Goal: Task Accomplishment & Management: Manage account settings

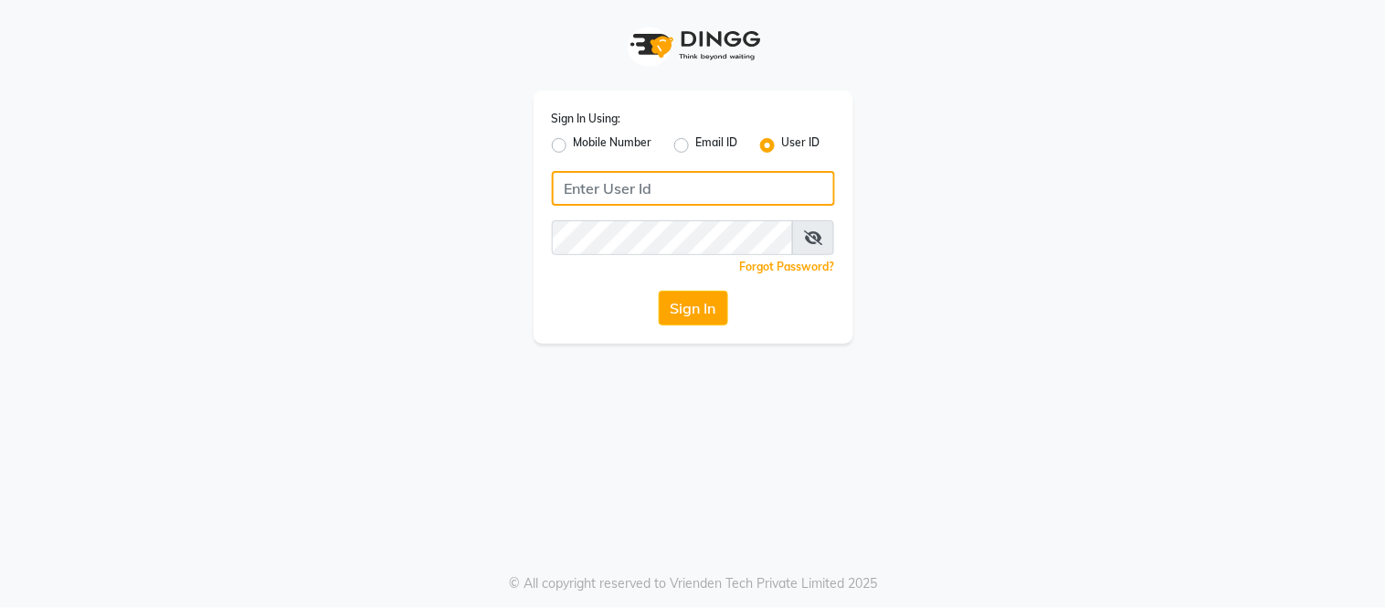
type input "thegelbottle"
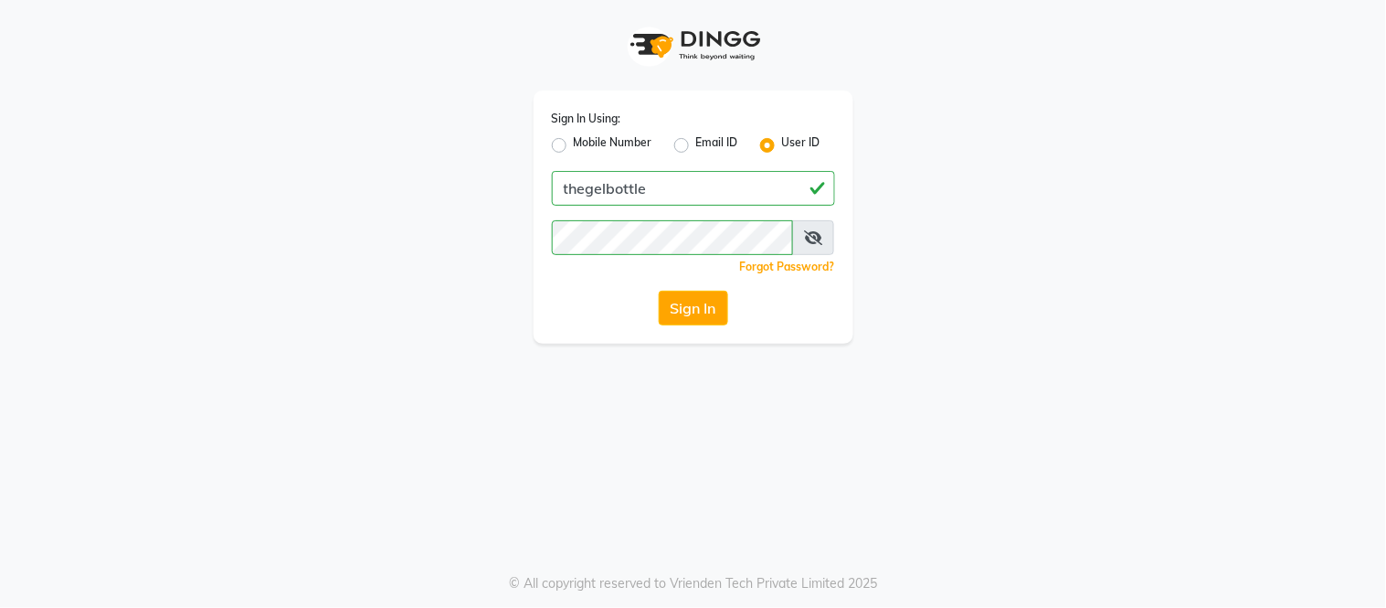
click at [677, 297] on button "Sign In" at bounding box center [693, 308] width 69 height 35
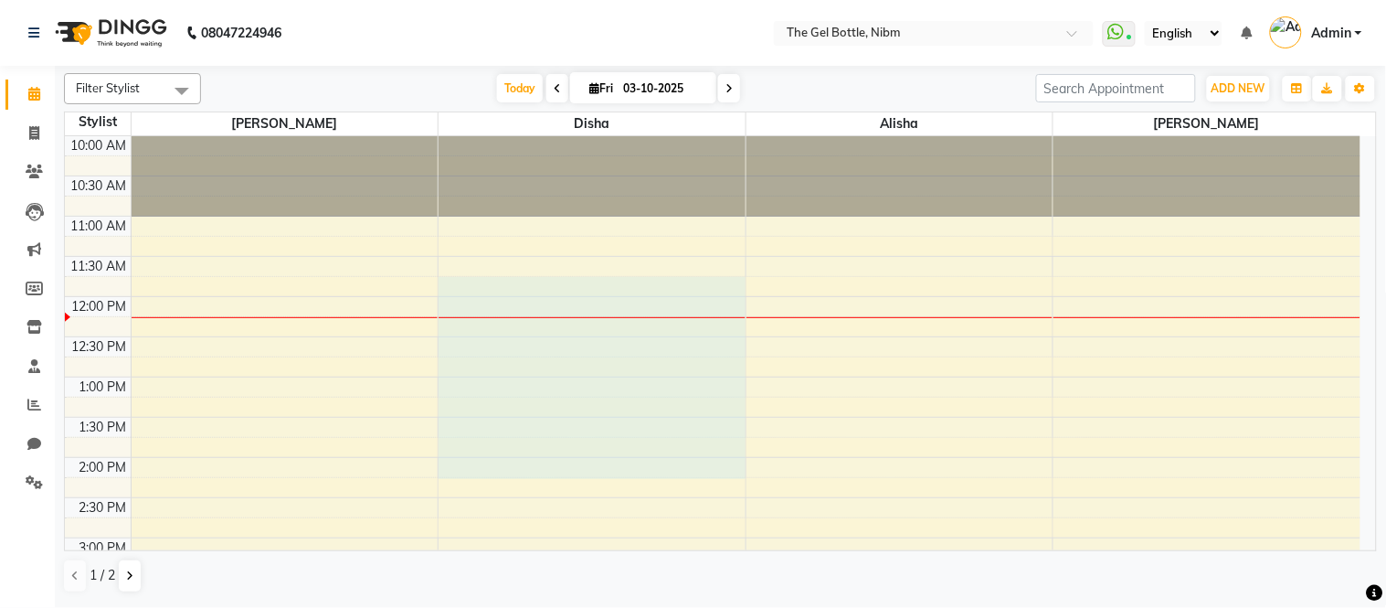
drag, startPoint x: 0, startPoint y: 0, endPoint x: 470, endPoint y: 467, distance: 662.2
click at [470, 467] on div "10:00 AM 10:30 AM 11:00 AM 11:30 AM 12:00 PM 12:30 PM 1:00 PM 1:30 PM 2:00 PM 2…" at bounding box center [713, 577] width 1296 height 883
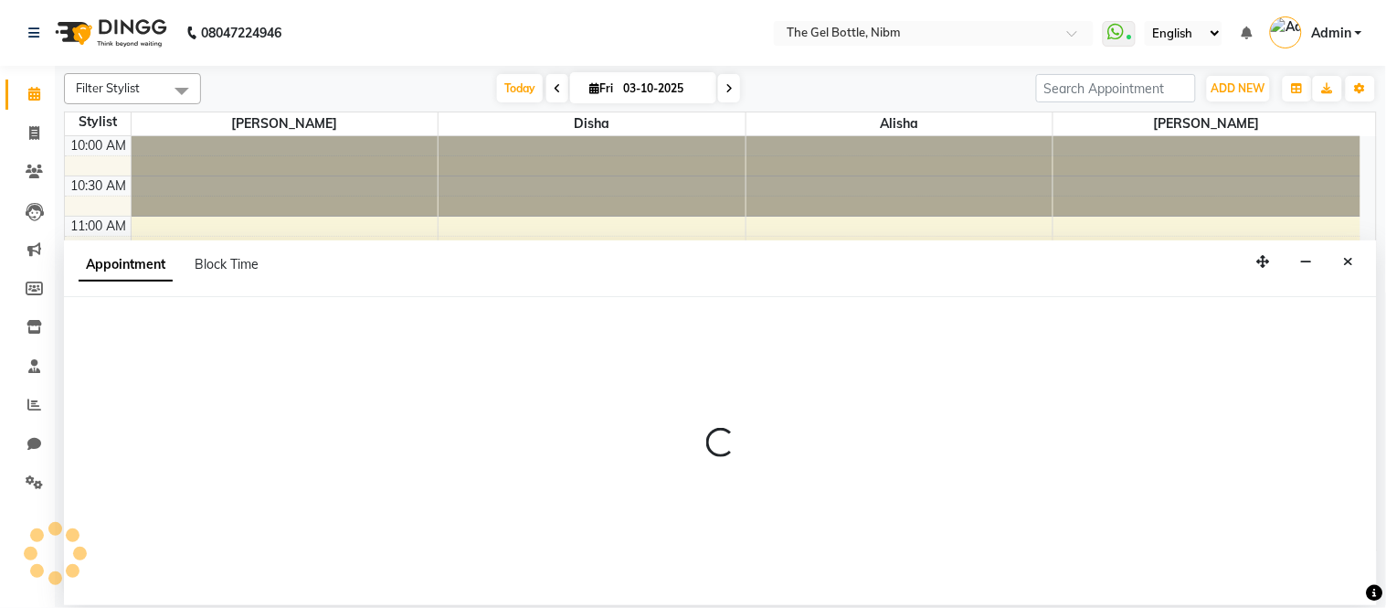
click at [470, 467] on div at bounding box center [720, 451] width 1313 height 46
select select "69370"
select select "705"
select select "tentative"
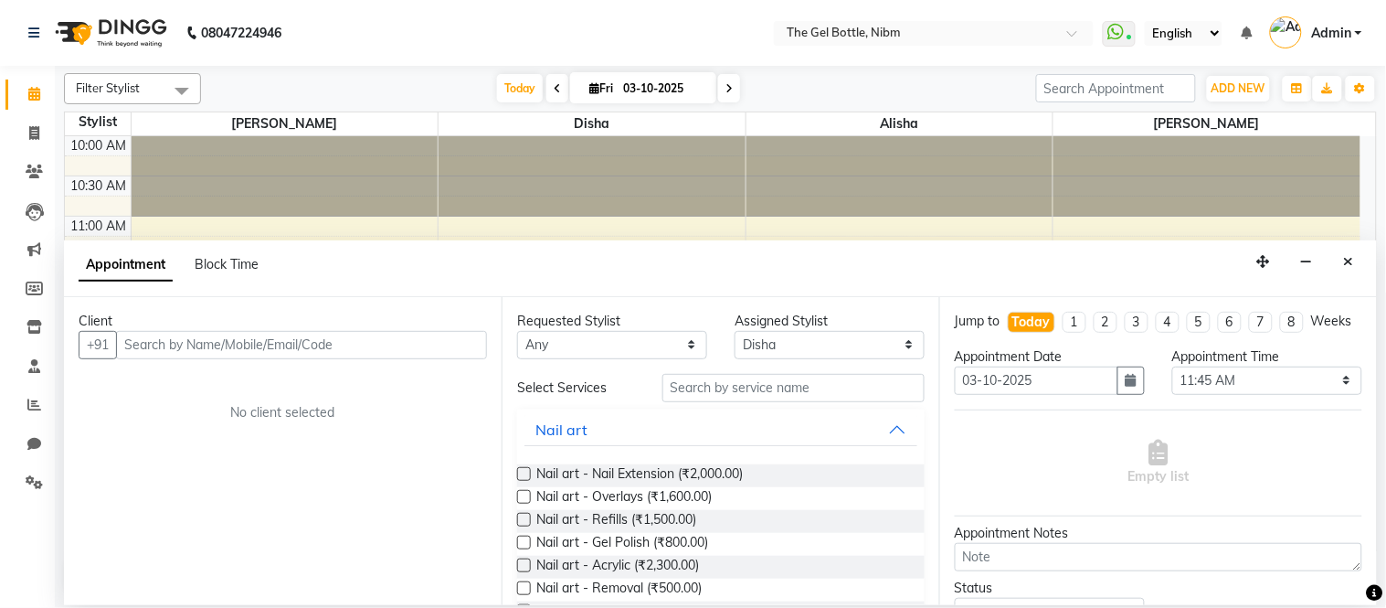
click at [470, 467] on div "Client +91 No client selected" at bounding box center [283, 451] width 438 height 308
click at [188, 340] on input "text" at bounding box center [301, 345] width 371 height 28
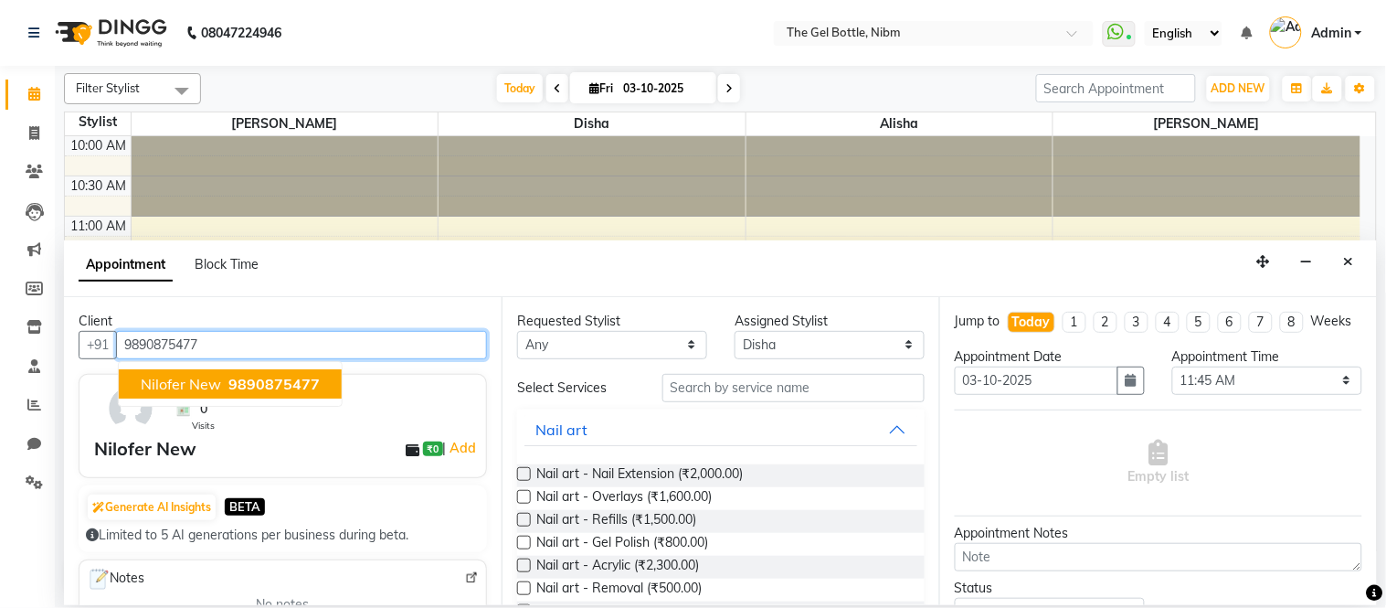
click at [205, 372] on button "Nilofer New 9890875477" at bounding box center [230, 383] width 223 height 29
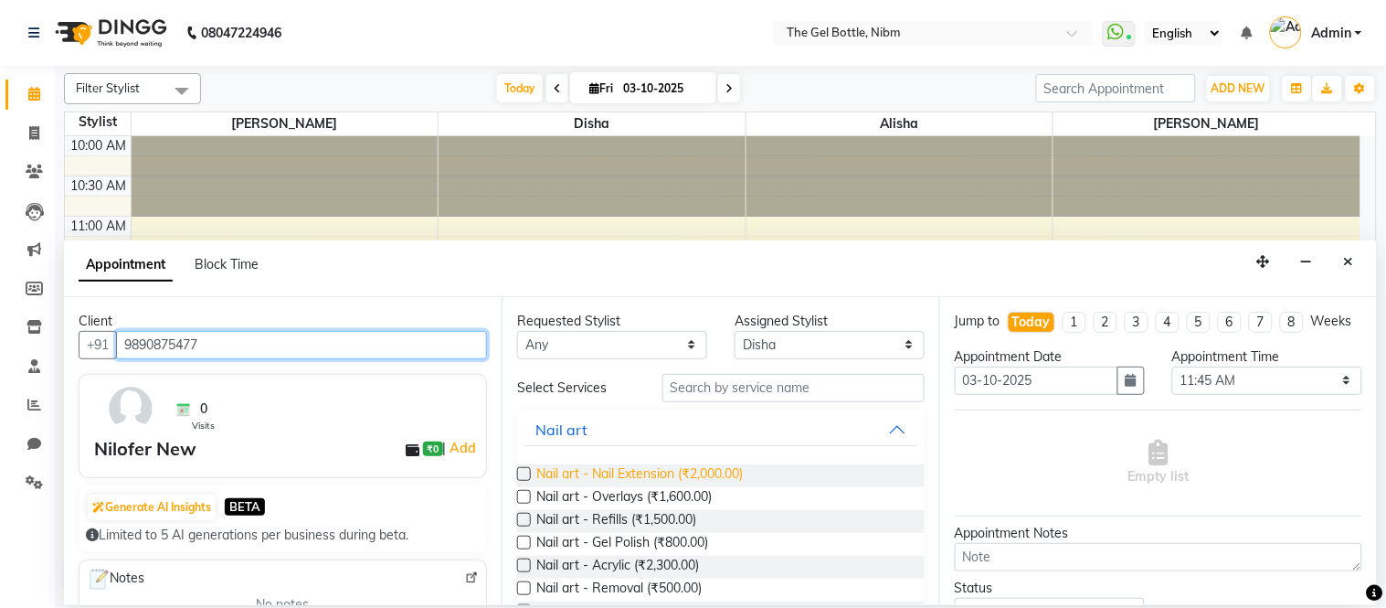
type input "9890875477"
click at [579, 476] on span "Nail art - Nail Extension (₹2,000.00)" at bounding box center [639, 475] width 206 height 23
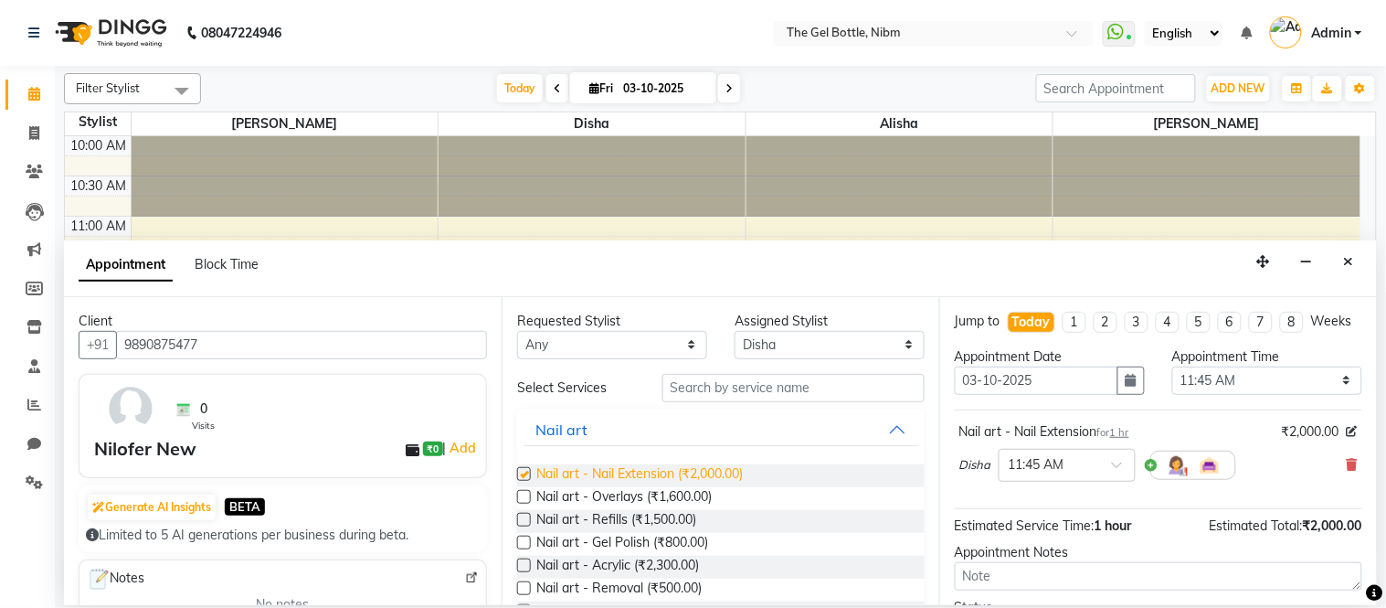
checkbox input "false"
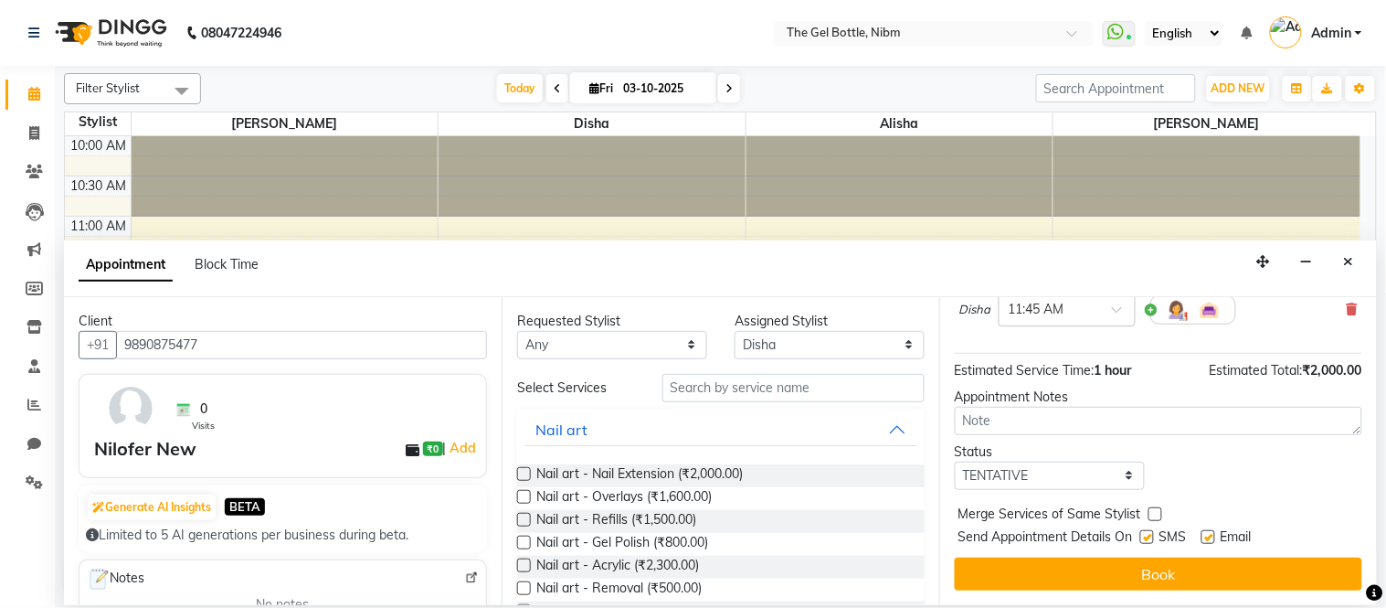
scroll to position [172, 0]
click at [1015, 477] on select "Select TENTATIVE CONFIRM CHECK-IN UPCOMING" at bounding box center [1050, 475] width 190 height 28
select select "confirm booking"
click at [955, 461] on select "Select TENTATIVE CONFIRM CHECK-IN UPCOMING" at bounding box center [1050, 475] width 190 height 28
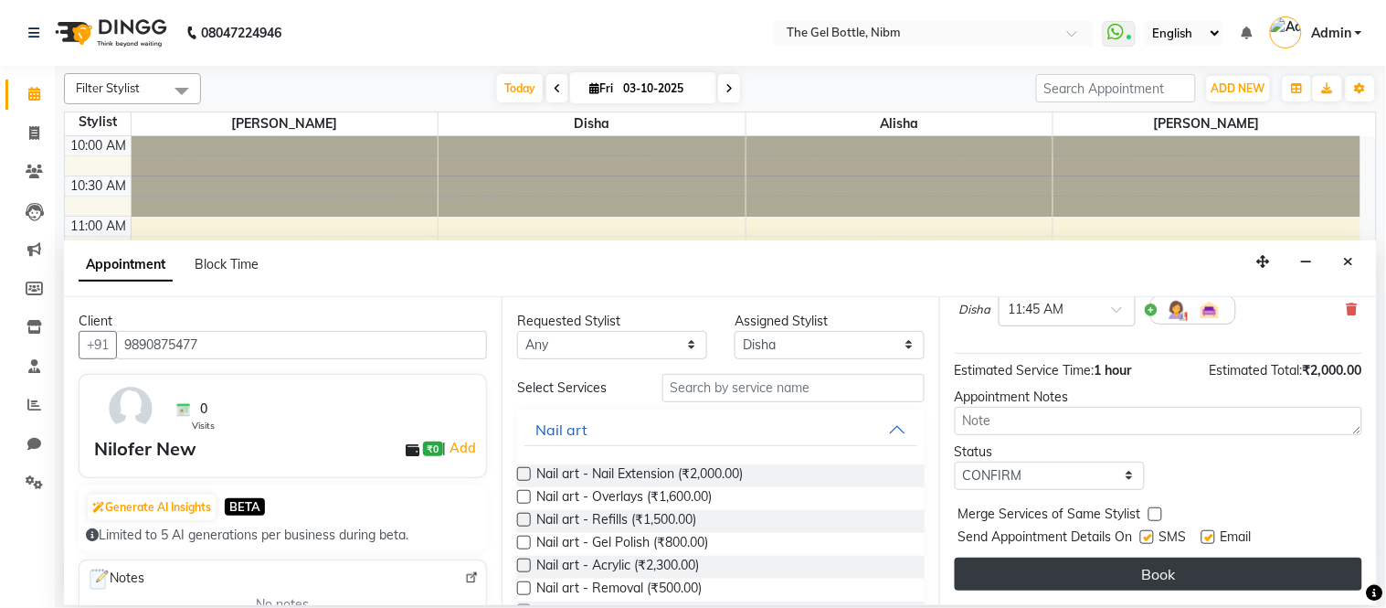
click at [1111, 578] on button "Book" at bounding box center [1158, 573] width 407 height 33
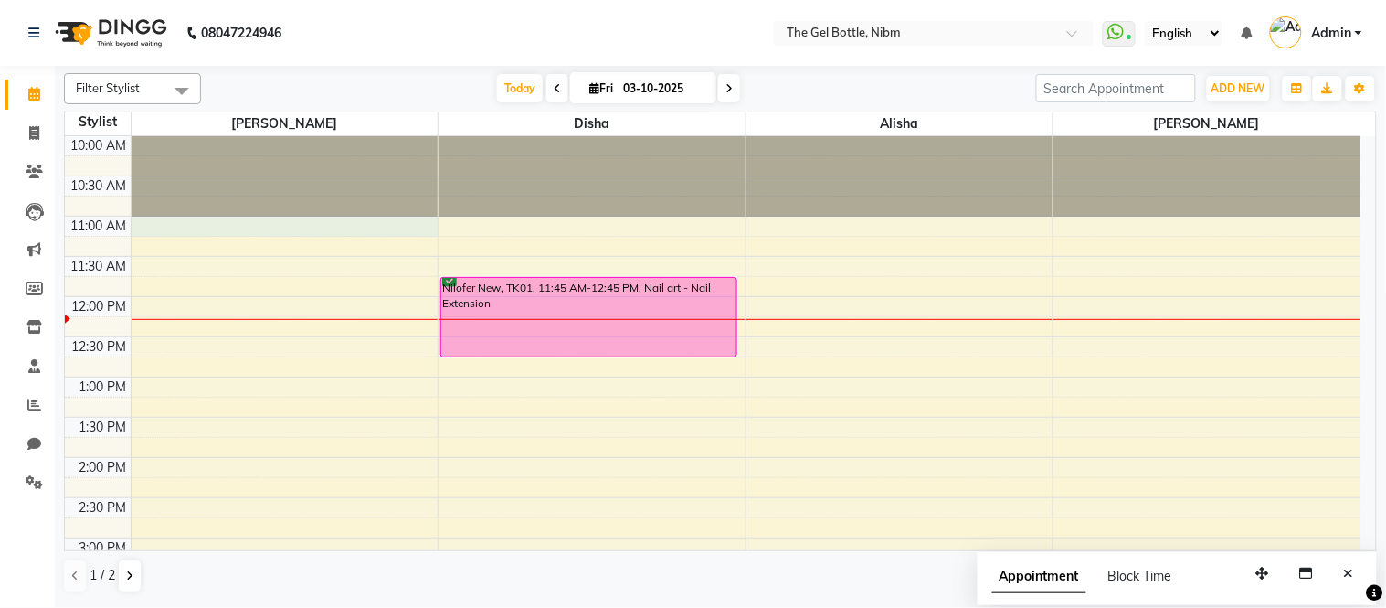
click at [305, 226] on div "10:00 AM 10:30 AM 11:00 AM 11:30 AM 12:00 PM 12:30 PM 1:00 PM 1:30 PM 2:00 PM 2…" at bounding box center [713, 577] width 1296 height 883
select select "69368"
select select "660"
select select "tentative"
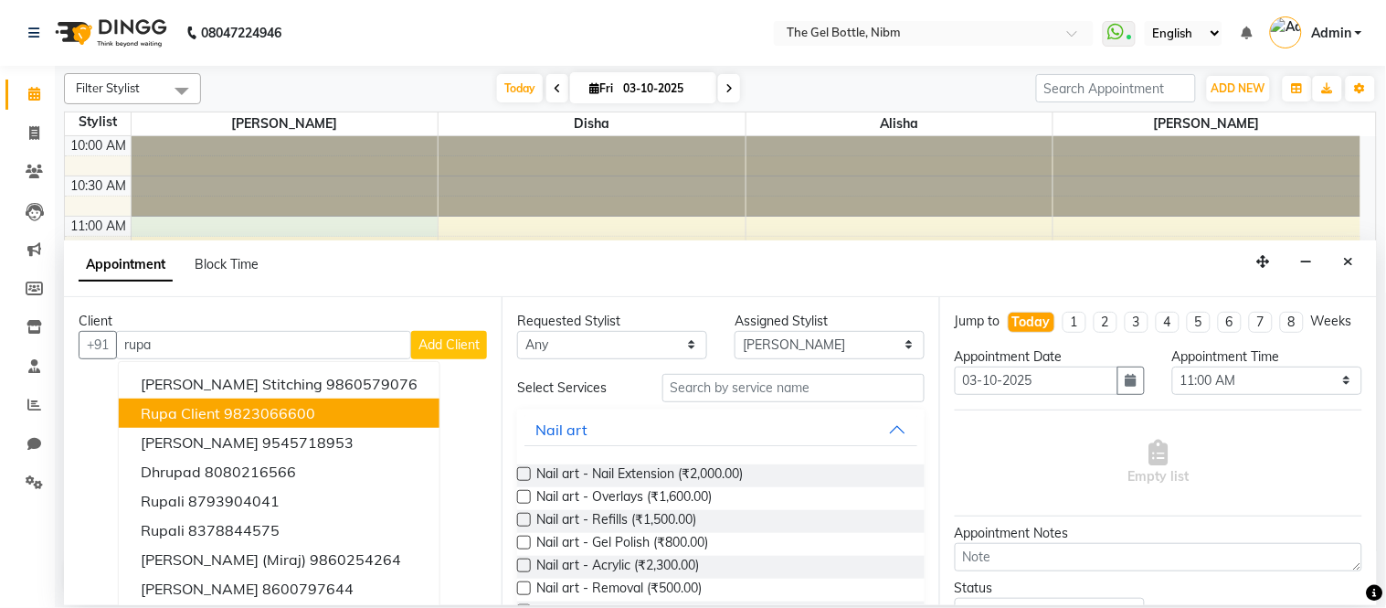
click at [238, 407] on ngb-highlight "9823066600" at bounding box center [269, 413] width 91 height 18
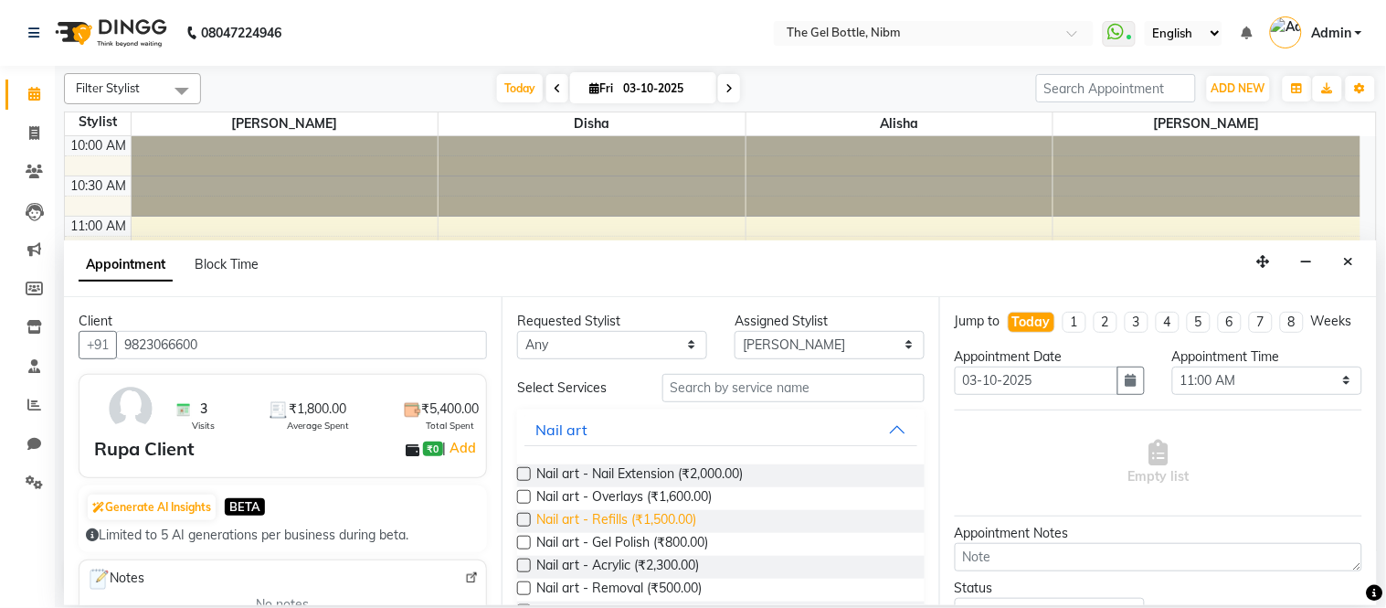
type input "9823066600"
click at [553, 513] on span "Nail art - Refills (₹1,500.00)" at bounding box center [616, 521] width 160 height 23
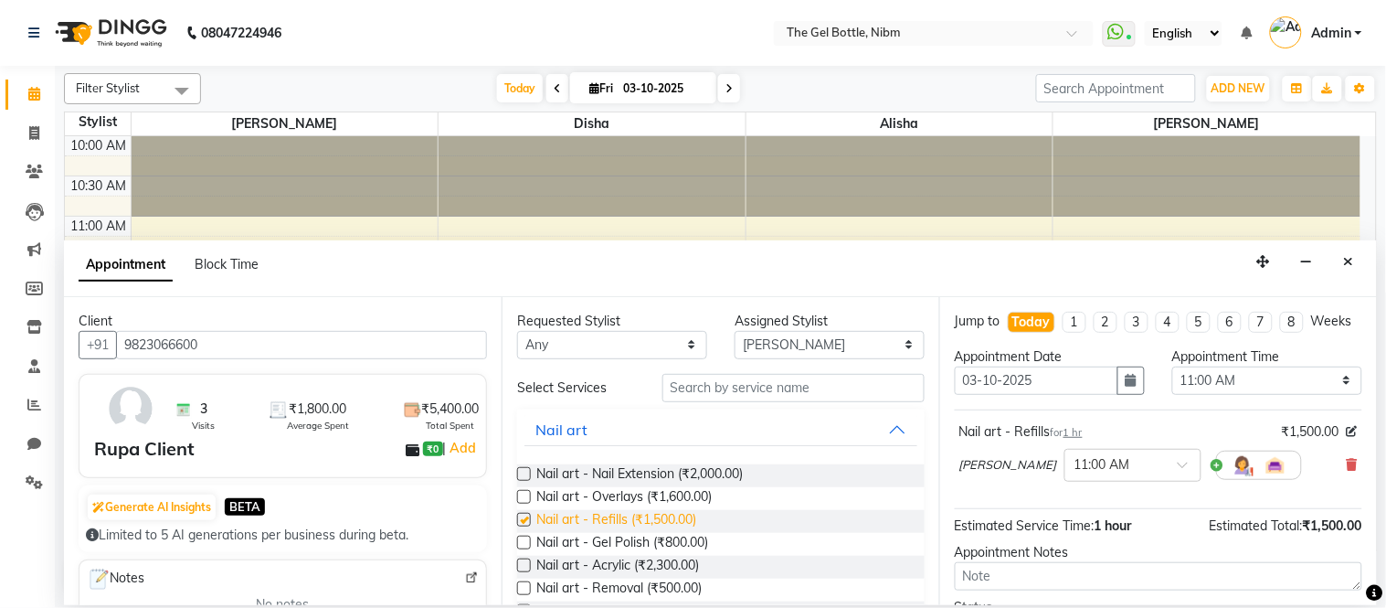
checkbox input "false"
click at [592, 345] on select "Any [PERSON_NAME] [PERSON_NAME] [PERSON_NAME] [PERSON_NAME] [PERSON_NAME]" at bounding box center [612, 345] width 190 height 28
select select "69368"
click at [517, 331] on select "Any [PERSON_NAME] [PERSON_NAME] [PERSON_NAME] [PERSON_NAME] [PERSON_NAME]" at bounding box center [612, 345] width 190 height 28
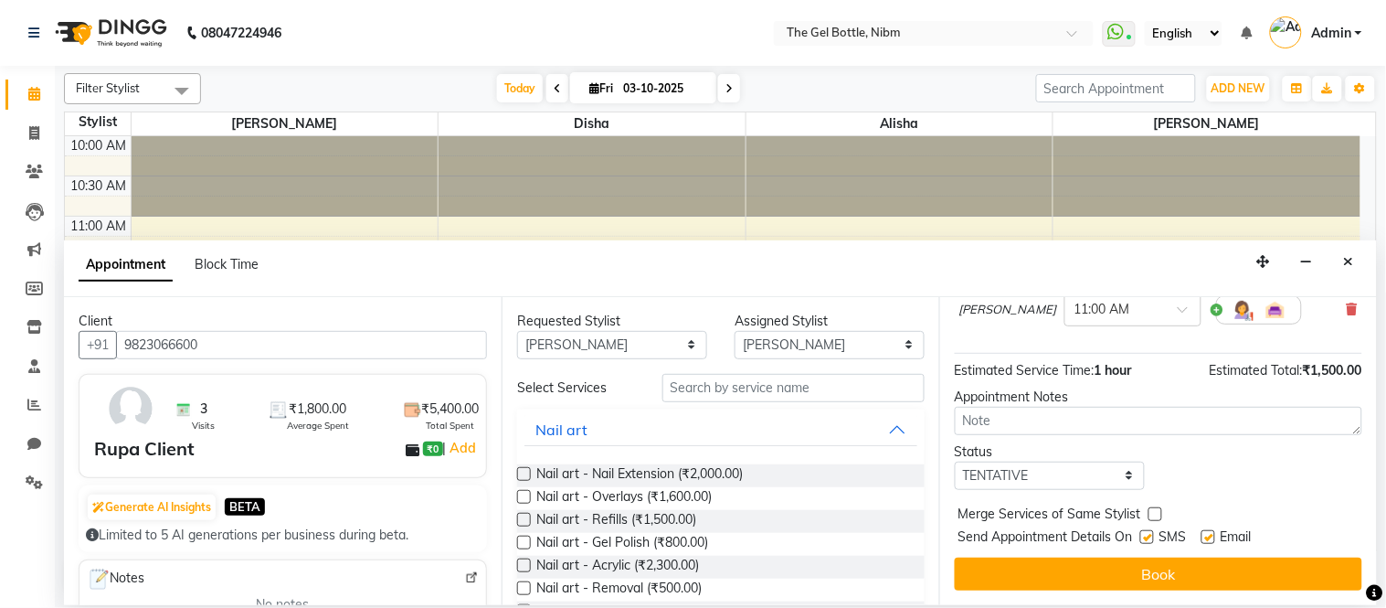
click at [1143, 543] on label at bounding box center [1147, 537] width 14 height 14
click at [1143, 543] on input "checkbox" at bounding box center [1146, 539] width 12 height 12
checkbox input "false"
click at [1058, 460] on div "Status" at bounding box center [1050, 451] width 190 height 19
click at [1057, 466] on select "Select TENTATIVE CONFIRM CHECK-IN UPCOMING" at bounding box center [1050, 475] width 190 height 28
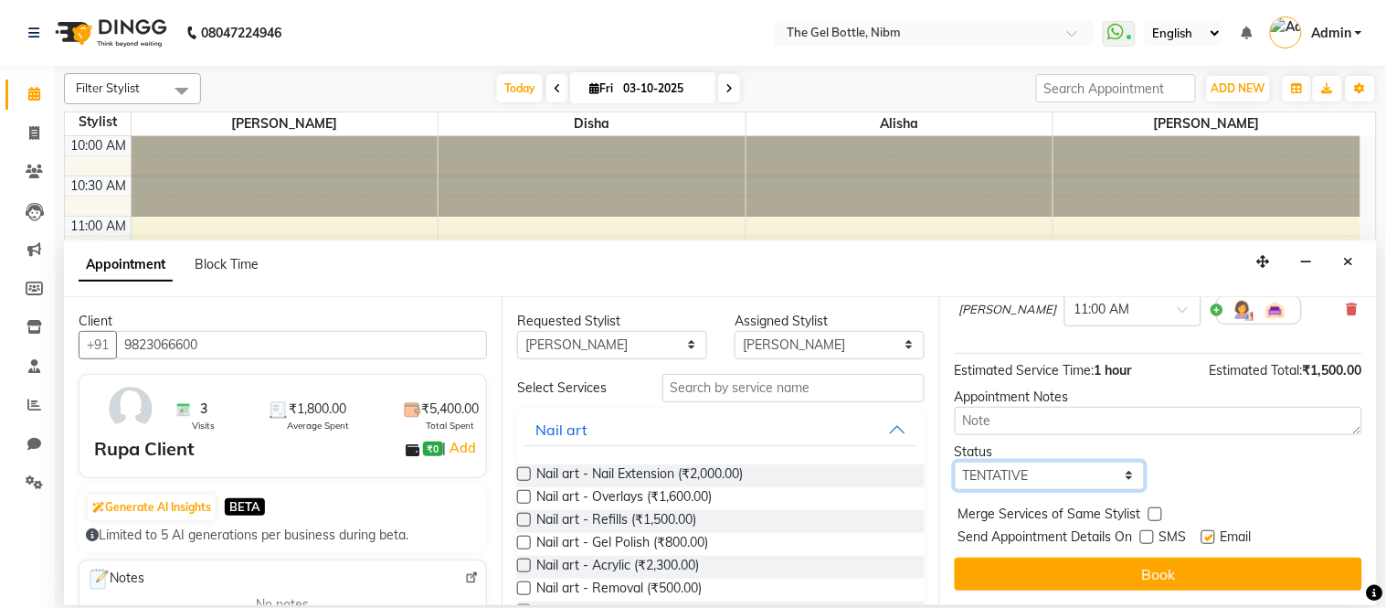
select select "check-in"
click at [955, 461] on select "Select TENTATIVE CONFIRM CHECK-IN UPCOMING" at bounding box center [1050, 475] width 190 height 28
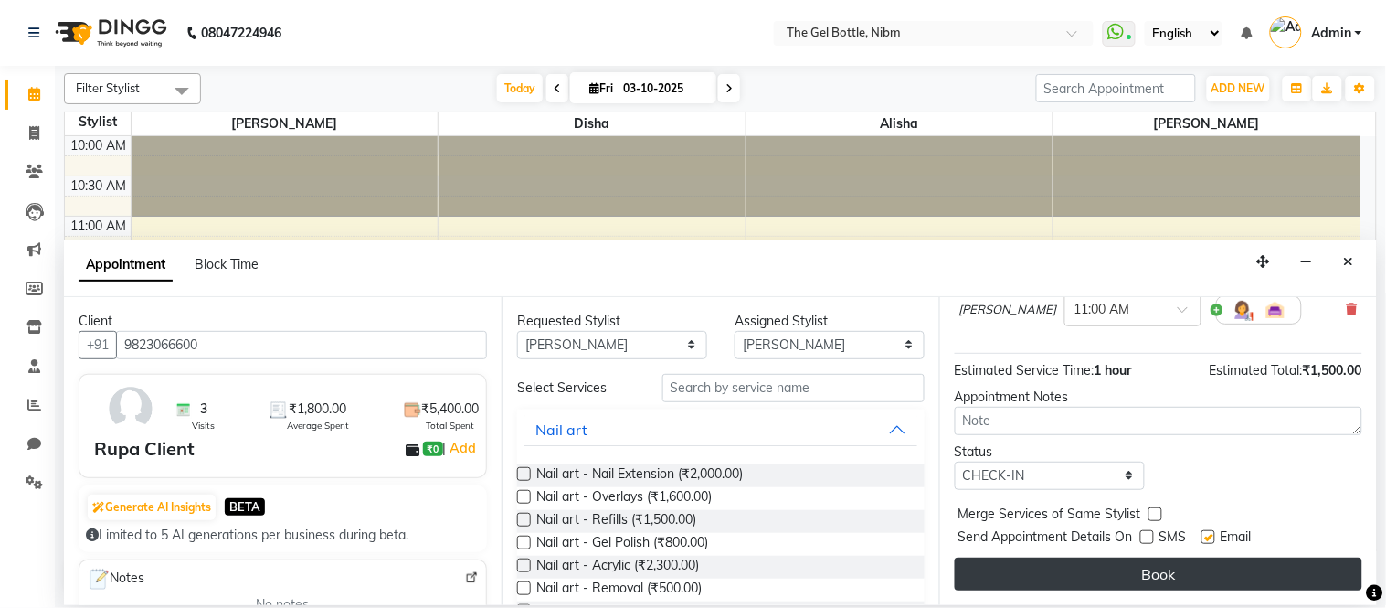
click at [1063, 562] on button "Book" at bounding box center [1158, 573] width 407 height 33
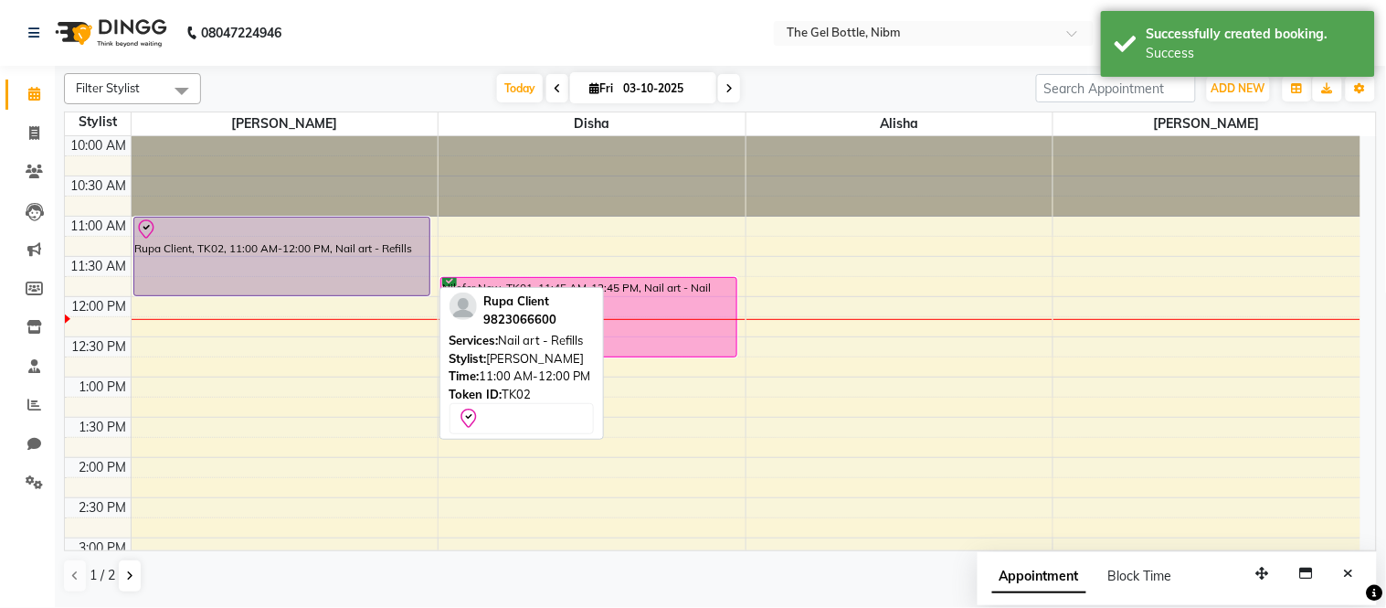
click at [268, 274] on div "Rupa Client, TK02, 11:00 AM-12:00 PM, Nail art - Refills" at bounding box center [281, 256] width 295 height 78
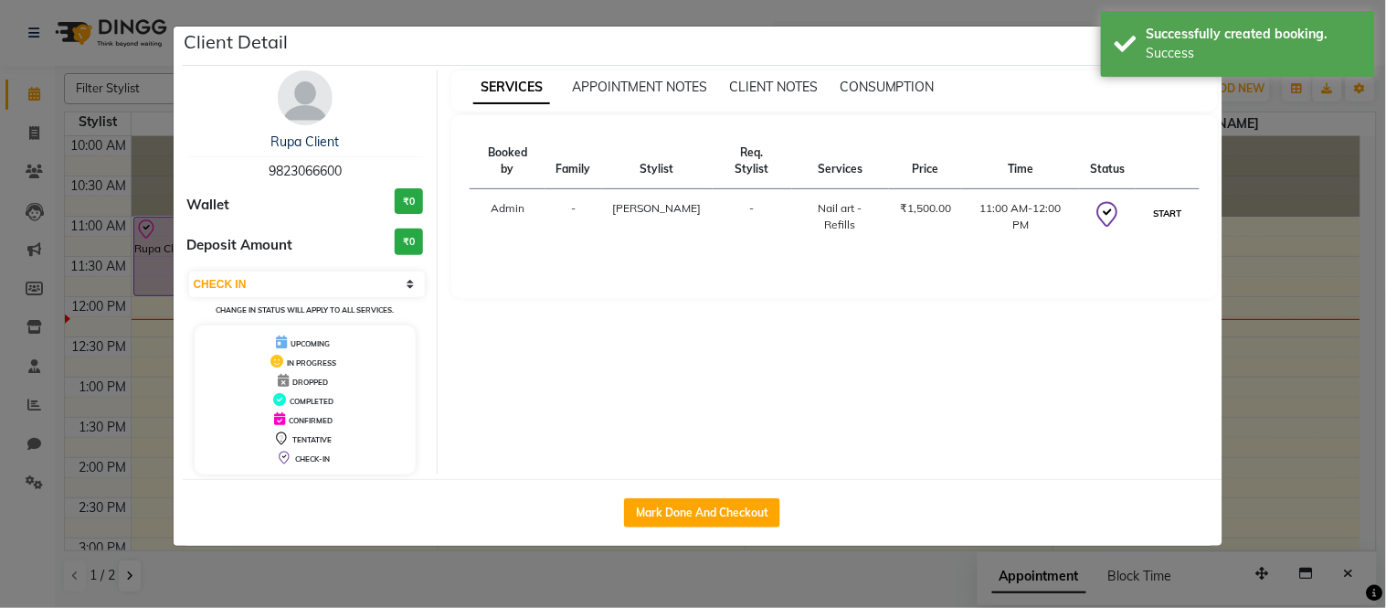
click at [1167, 202] on button "START" at bounding box center [1166, 213] width 37 height 23
select select "1"
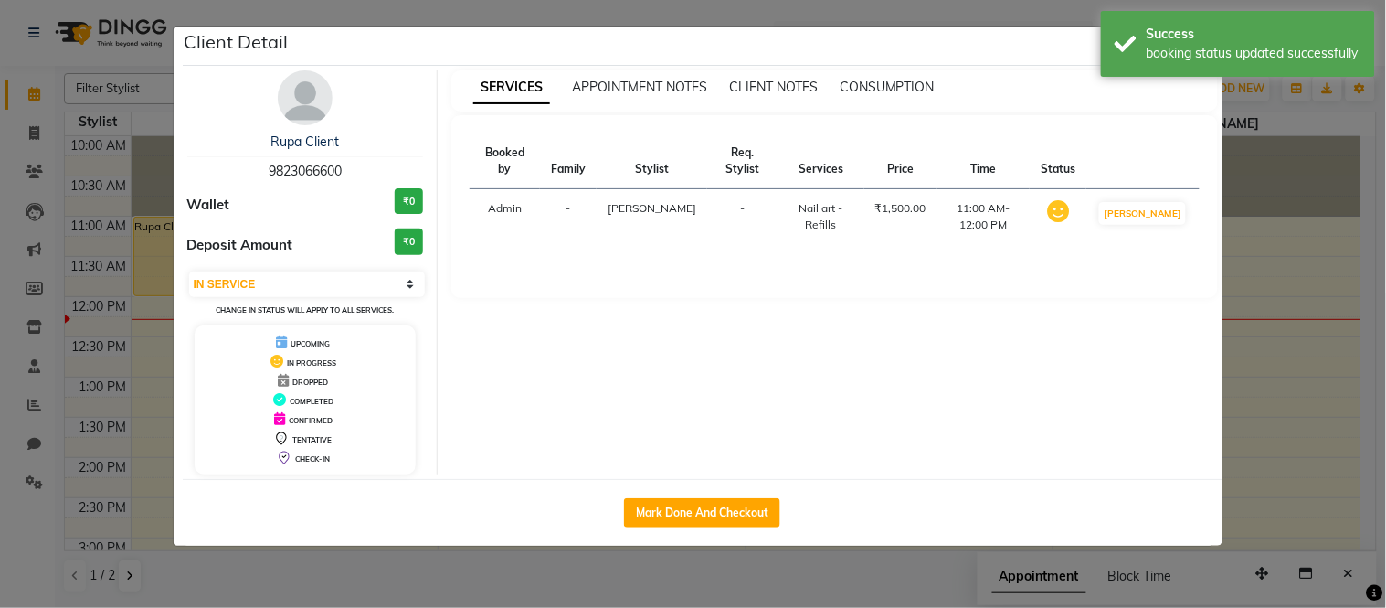
click at [1167, 199] on td "[PERSON_NAME]" at bounding box center [1142, 217] width 112 height 56
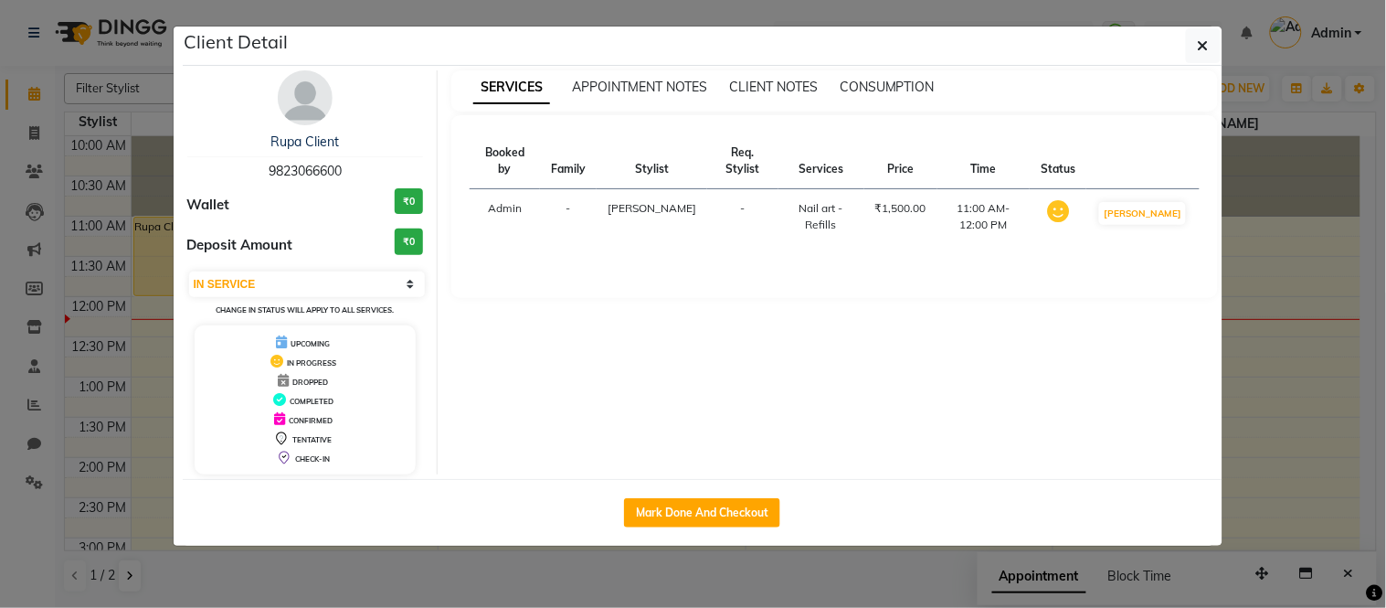
click at [1293, 147] on ngb-modal-window "Client Detail Rupa Client 9823066600 Wallet ₹0 Deposit Amount ₹0 Select IN SERV…" at bounding box center [693, 304] width 1386 height 608
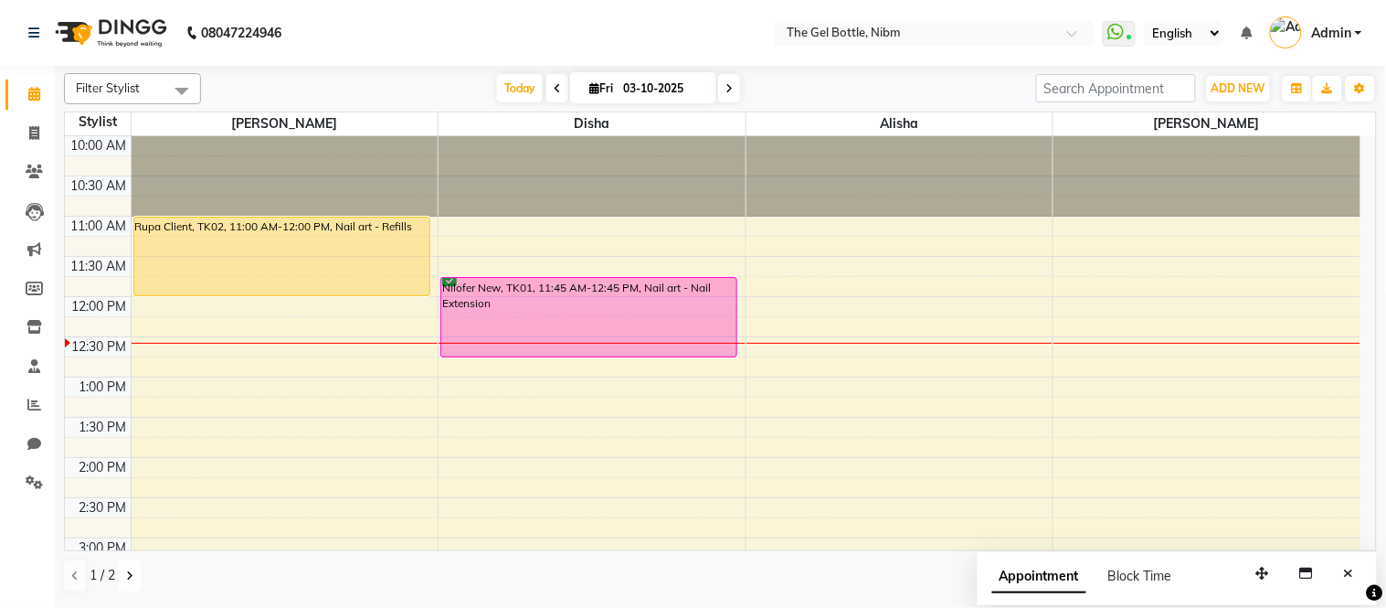
click at [126, 577] on icon at bounding box center [129, 575] width 7 height 11
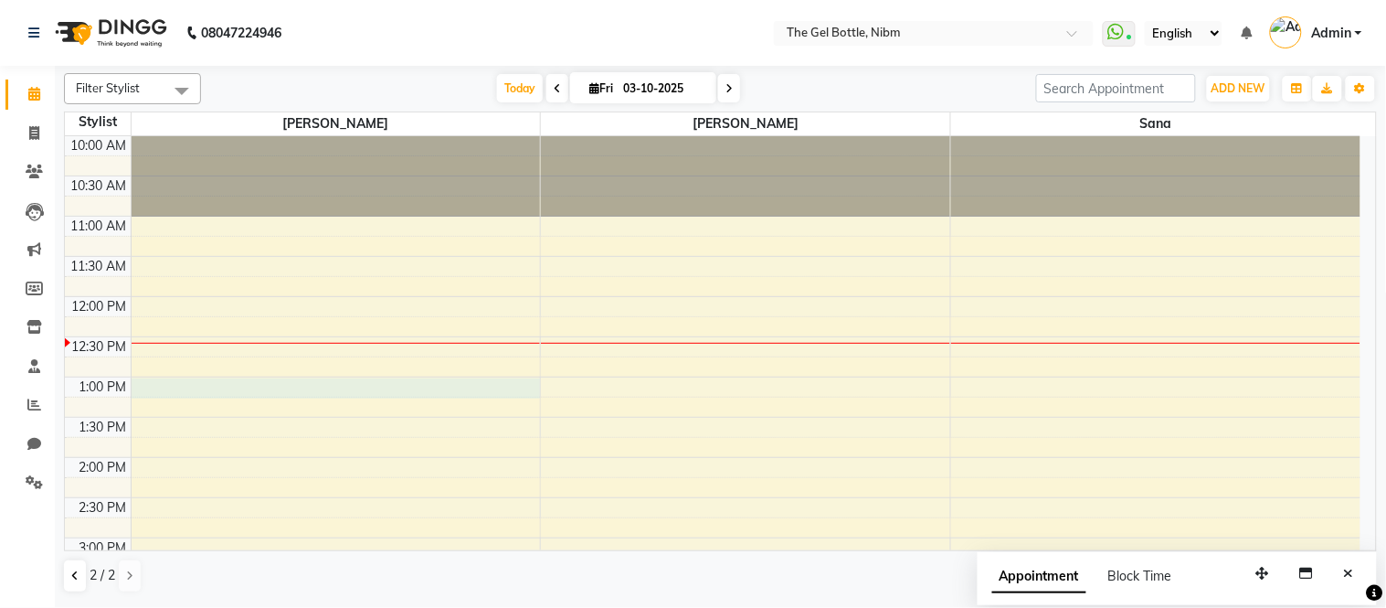
click at [174, 385] on div "10:00 AM 10:30 AM 11:00 AM 11:30 AM 12:00 PM 12:30 PM 1:00 PM 1:30 PM 2:00 PM 2…" at bounding box center [713, 577] width 1296 height 883
select select "76368"
select select "780"
select select "tentative"
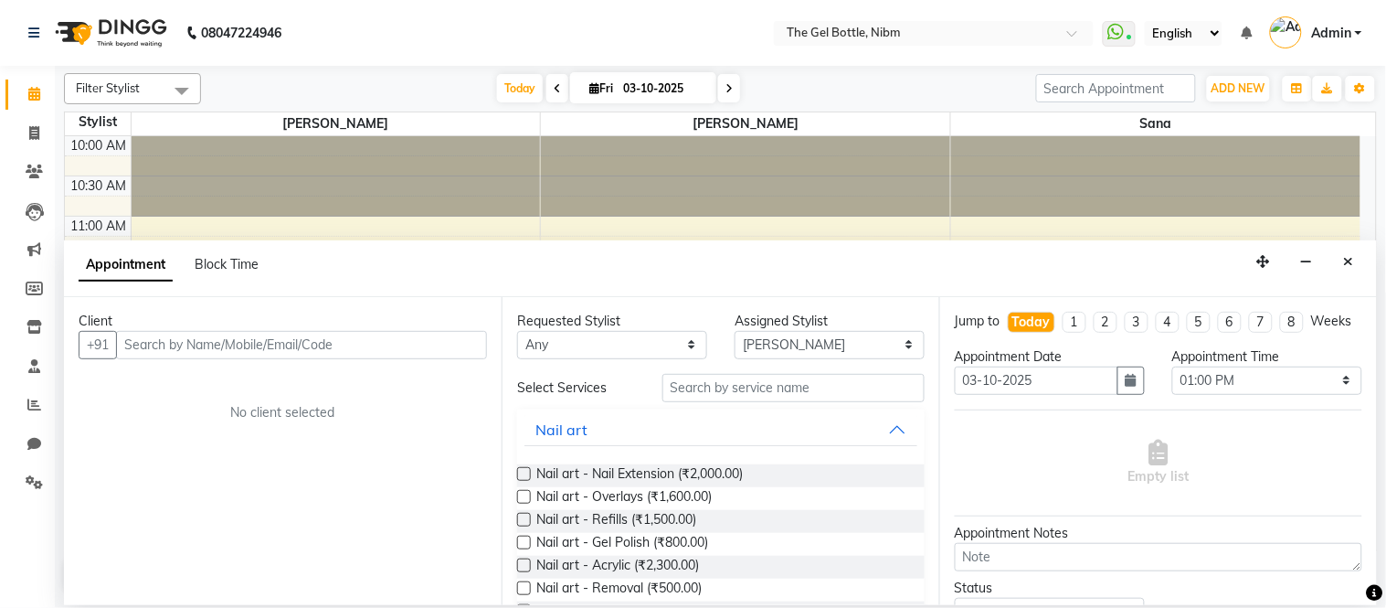
click at [174, 385] on div "Client +91 No client selected" at bounding box center [283, 451] width 438 height 308
drag, startPoint x: 160, startPoint y: 323, endPoint x: 150, endPoint y: 348, distance: 27.5
click at [150, 348] on div "Client +91 No client selected" at bounding box center [283, 451] width 438 height 308
click at [150, 348] on input "text" at bounding box center [301, 345] width 371 height 28
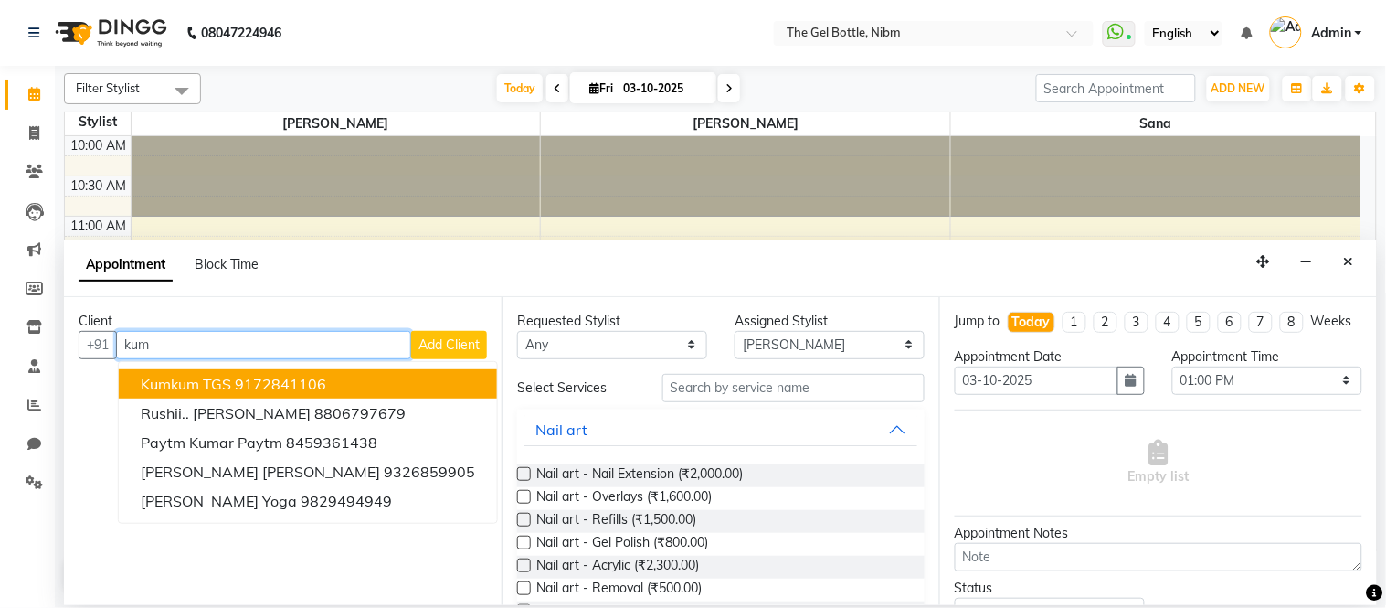
click at [201, 385] on span "Kumkum TGS" at bounding box center [186, 384] width 90 height 18
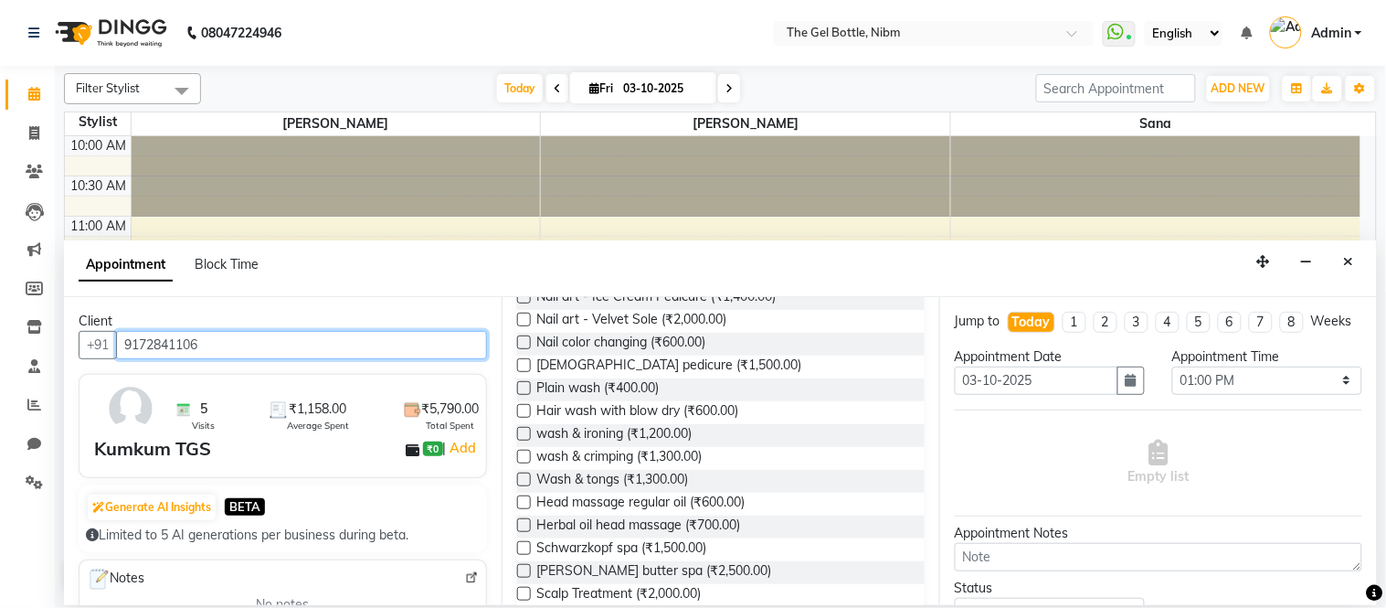
scroll to position [407, 0]
type input "9172841106"
click at [608, 498] on span "Head massage regular oil (₹600.00)" at bounding box center [640, 503] width 208 height 23
checkbox input "false"
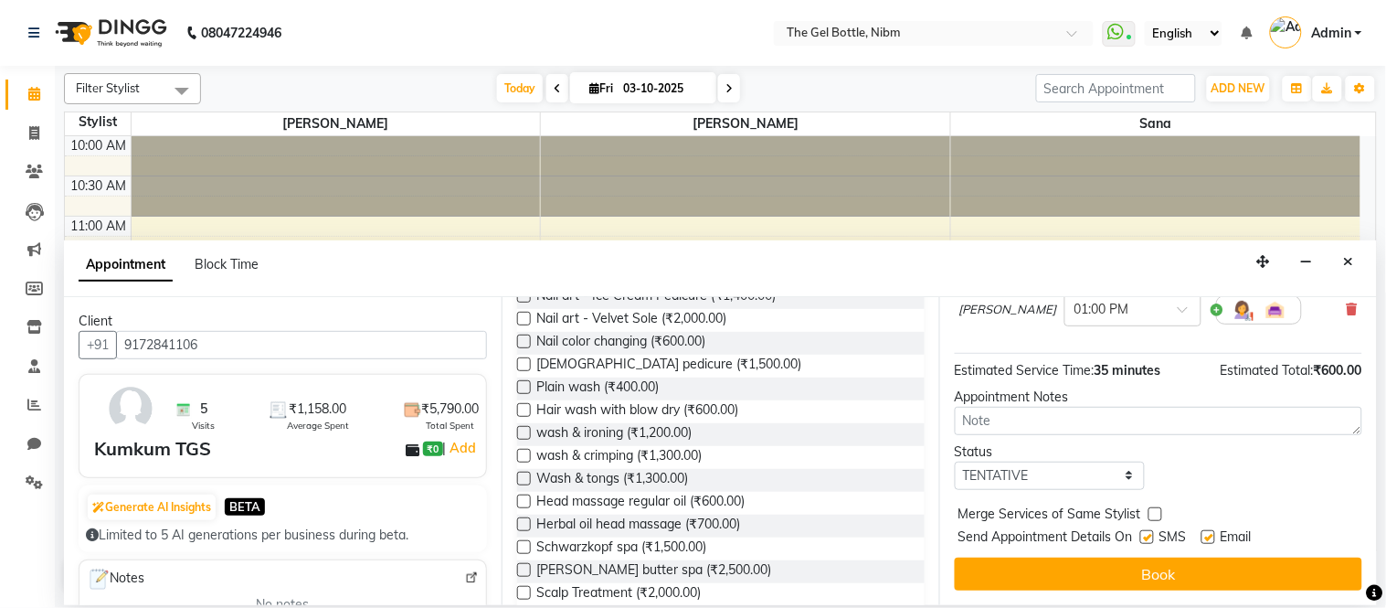
scroll to position [169, 0]
click at [1083, 480] on select "Select TENTATIVE CONFIRM CHECK-IN UPCOMING" at bounding box center [1050, 475] width 190 height 28
select select "confirm booking"
click at [955, 464] on select "Select TENTATIVE CONFIRM CHECK-IN UPCOMING" at bounding box center [1050, 475] width 190 height 28
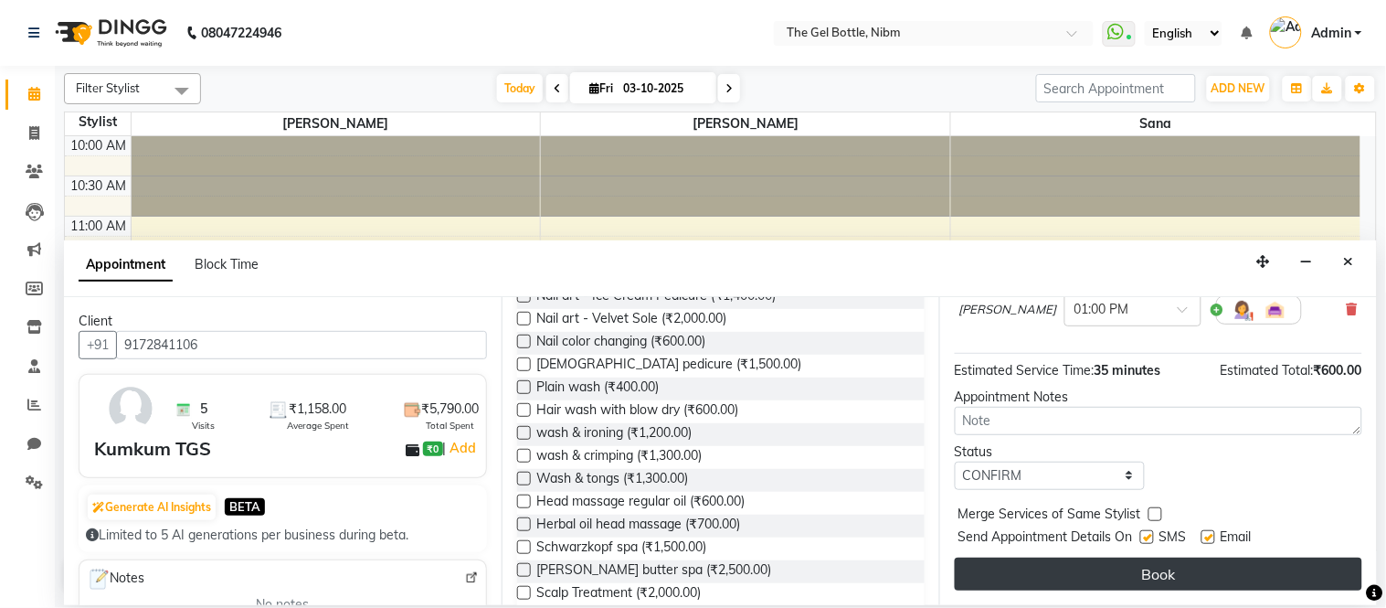
click at [1099, 566] on button "Book" at bounding box center [1158, 573] width 407 height 33
